Goal: Transaction & Acquisition: Purchase product/service

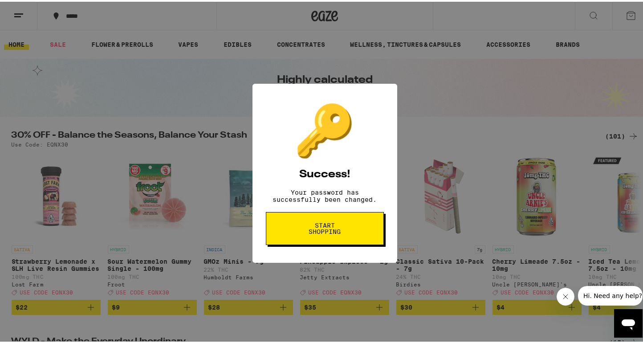
click at [451, 96] on div "🔑 Success! Your password has successfully been changed. Start shopping" at bounding box center [325, 171] width 650 height 343
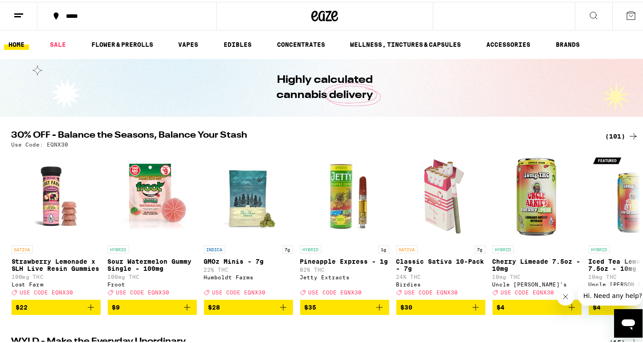
click at [21, 16] on icon at bounding box center [18, 13] width 11 height 11
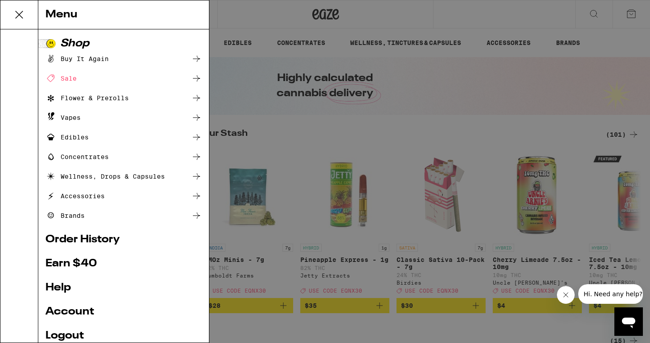
click at [72, 59] on div "Buy It Again" at bounding box center [76, 58] width 63 height 11
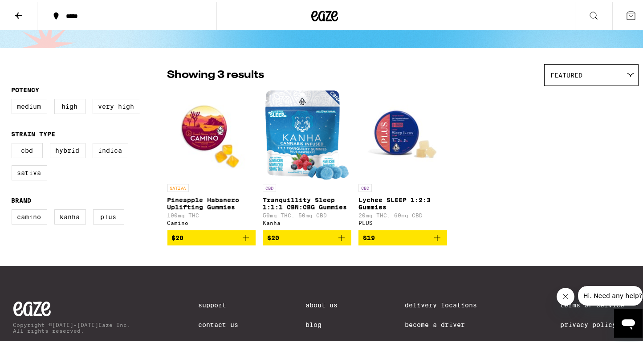
scroll to position [41, 0]
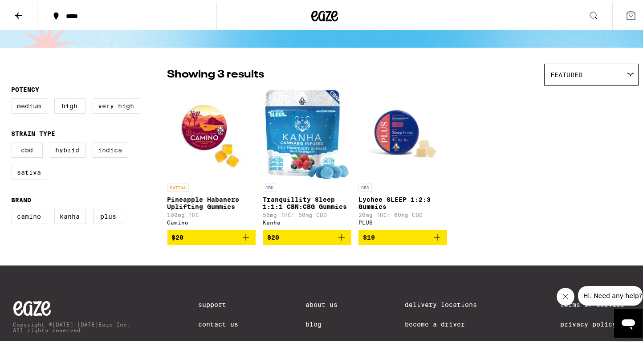
click at [338, 241] on icon "Add to bag" at bounding box center [341, 235] width 11 height 11
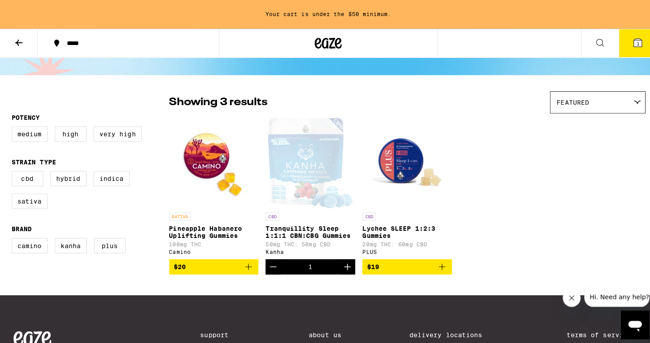
scroll to position [69, 0]
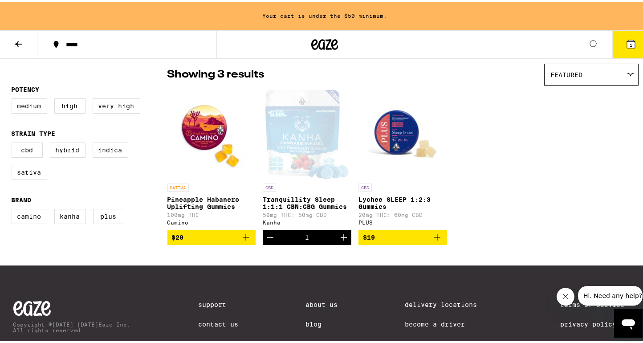
click at [338, 241] on icon "Increment" at bounding box center [343, 235] width 11 height 11
click at [634, 41] on button "2" at bounding box center [630, 43] width 37 height 28
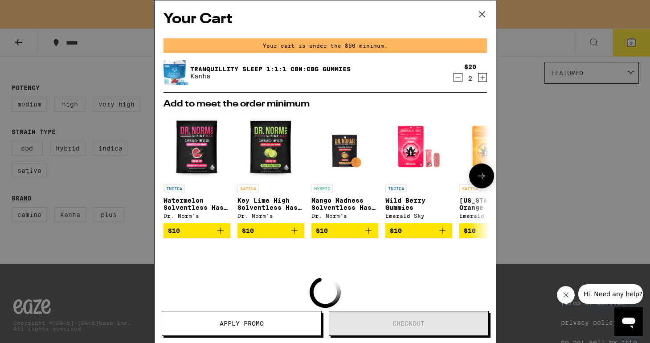
click at [481, 177] on button at bounding box center [481, 175] width 25 height 25
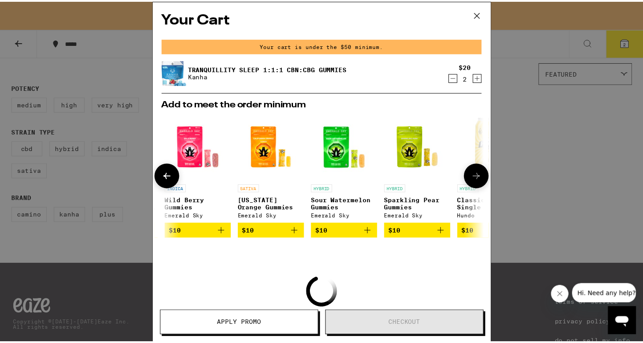
scroll to position [0, 220]
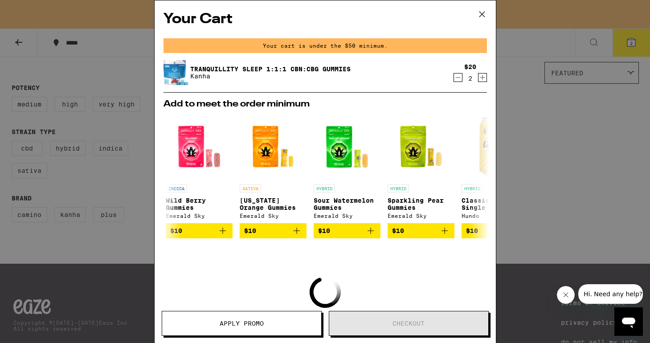
click at [482, 14] on icon at bounding box center [481, 14] width 5 height 5
